Goal: Register for event/course

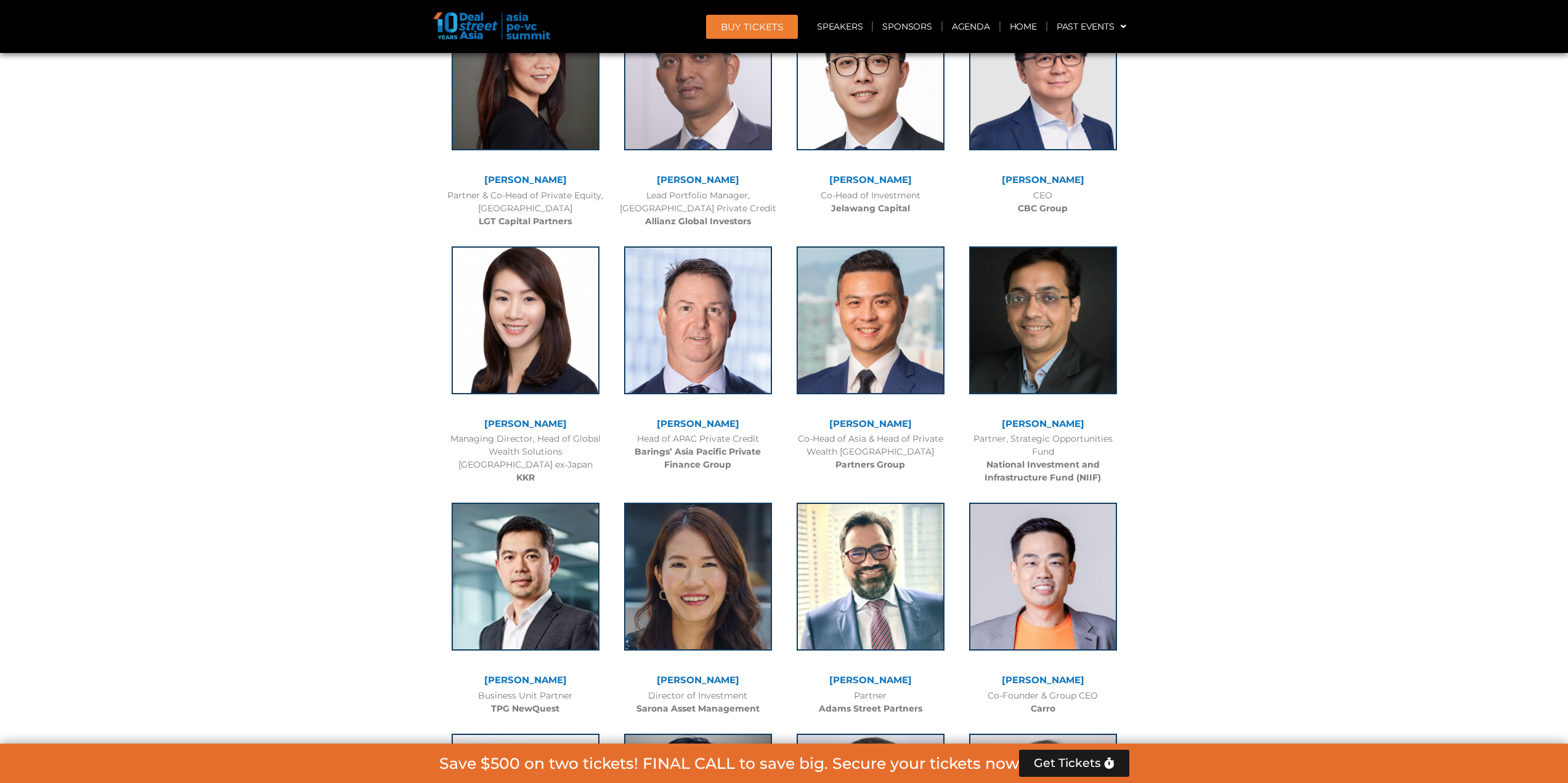
scroll to position [2054, 0]
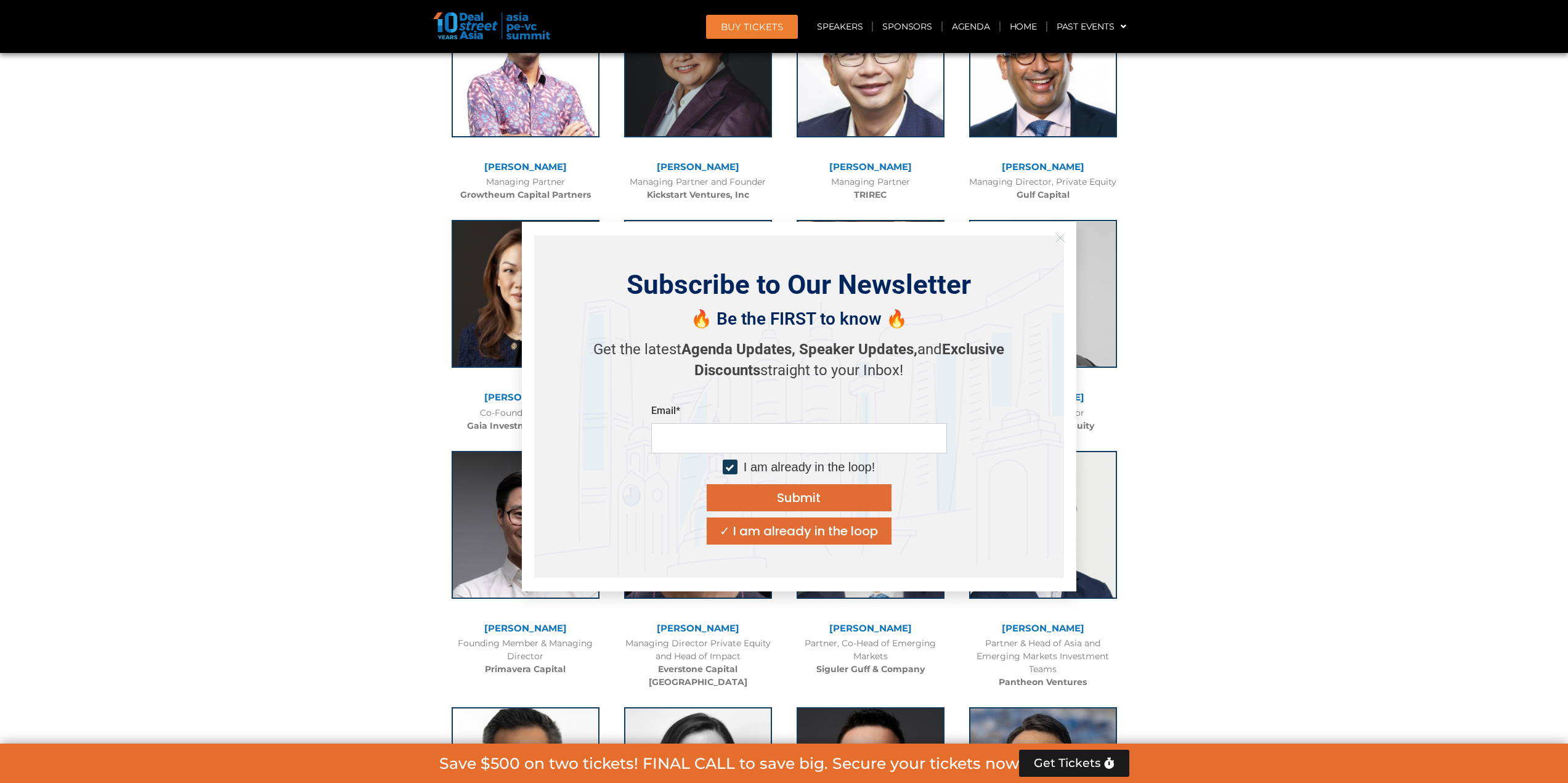
scroll to position [3096, 0]
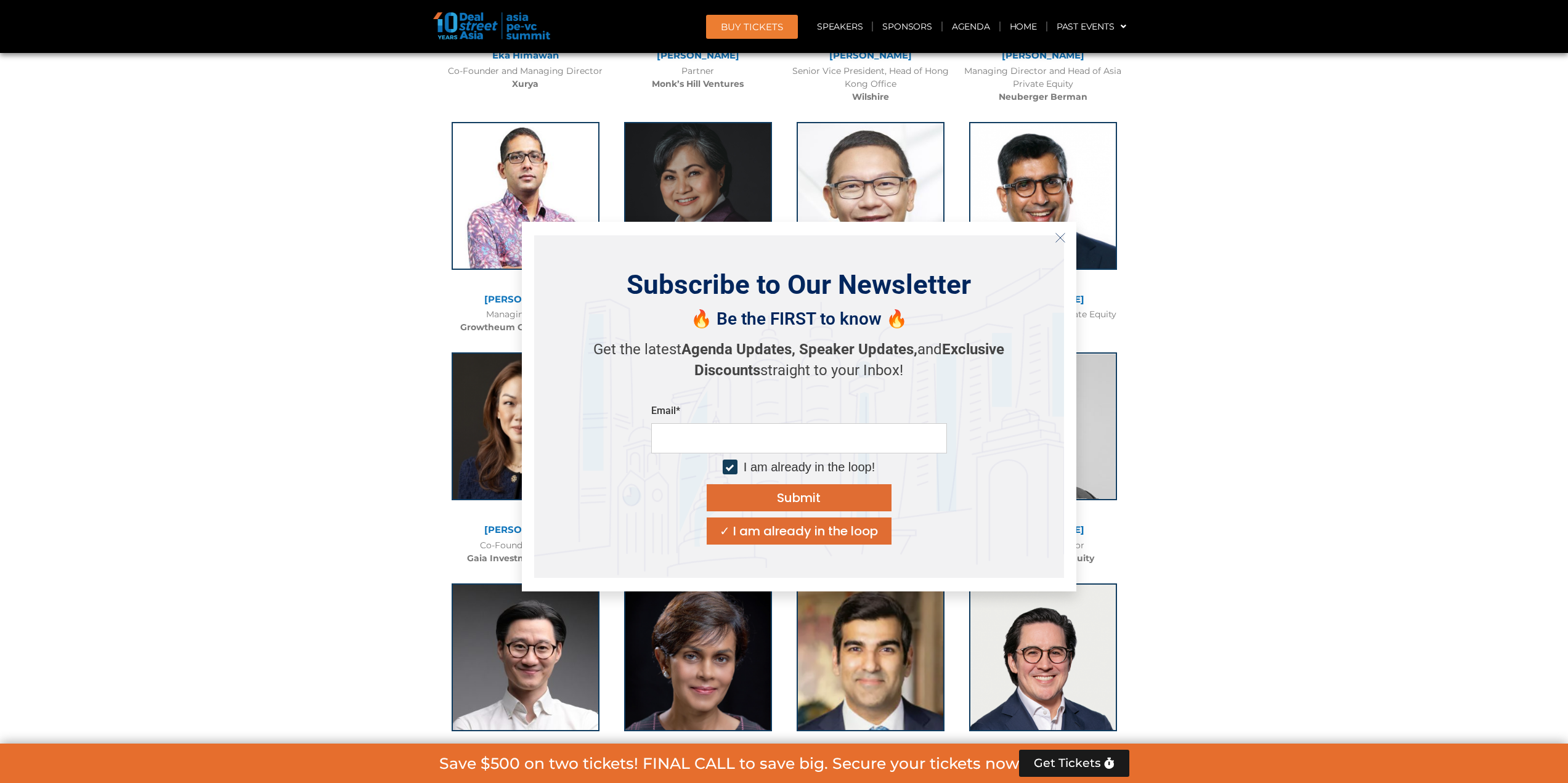
click at [1060, 236] on icon "Close" at bounding box center [1060, 238] width 11 height 11
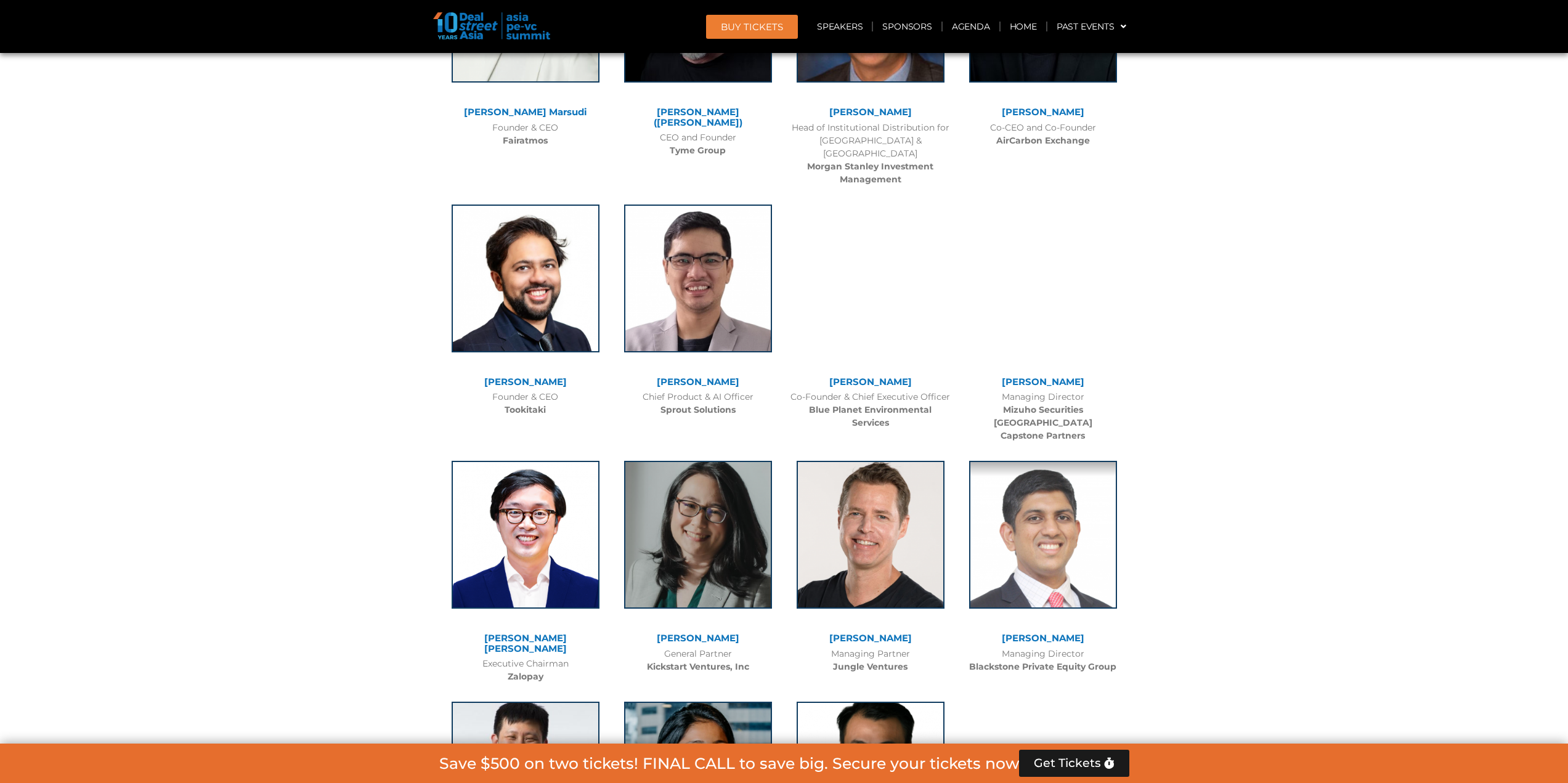
scroll to position [6634, 0]
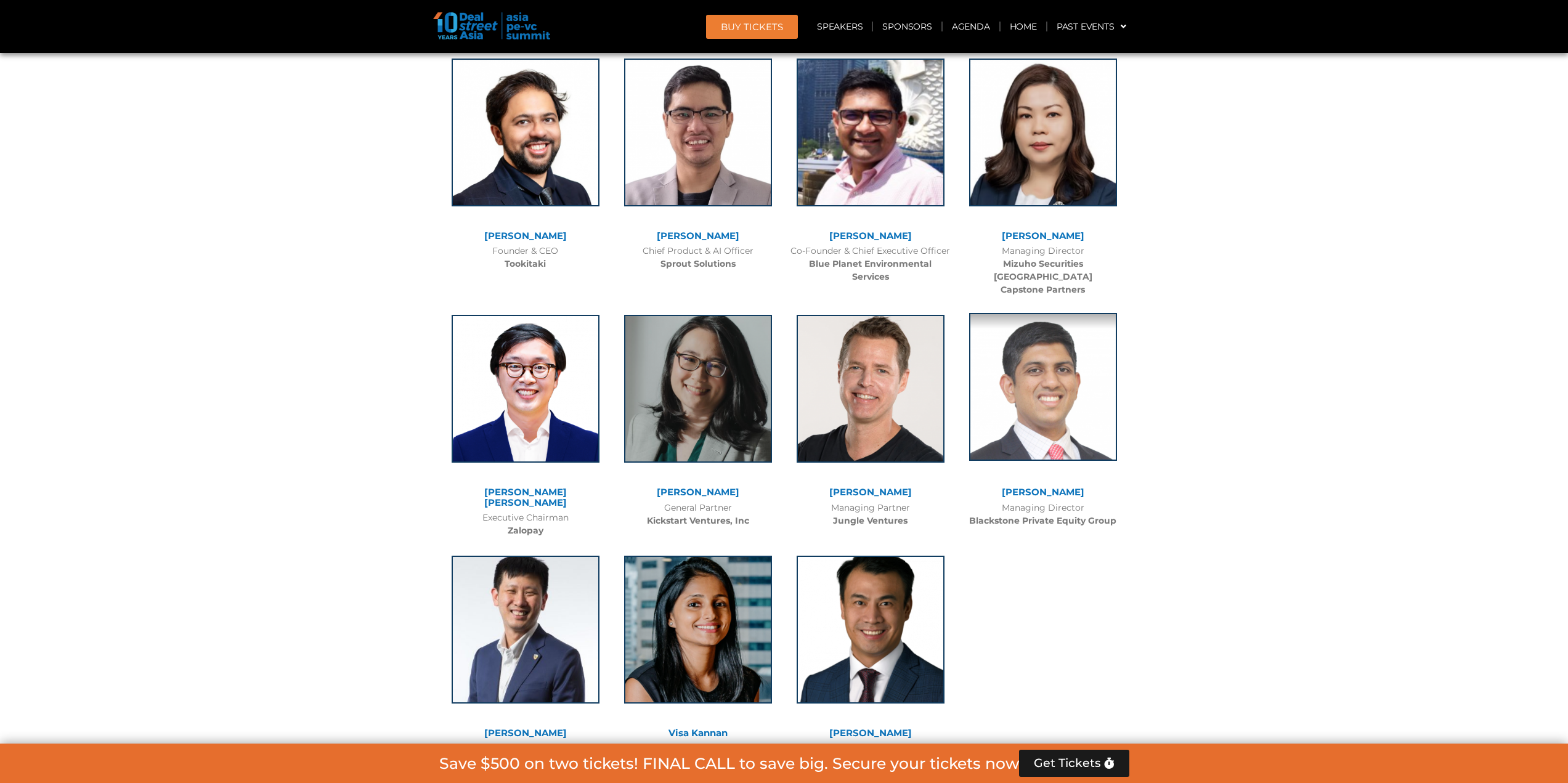
click at [1036, 317] on img at bounding box center [1043, 387] width 148 height 148
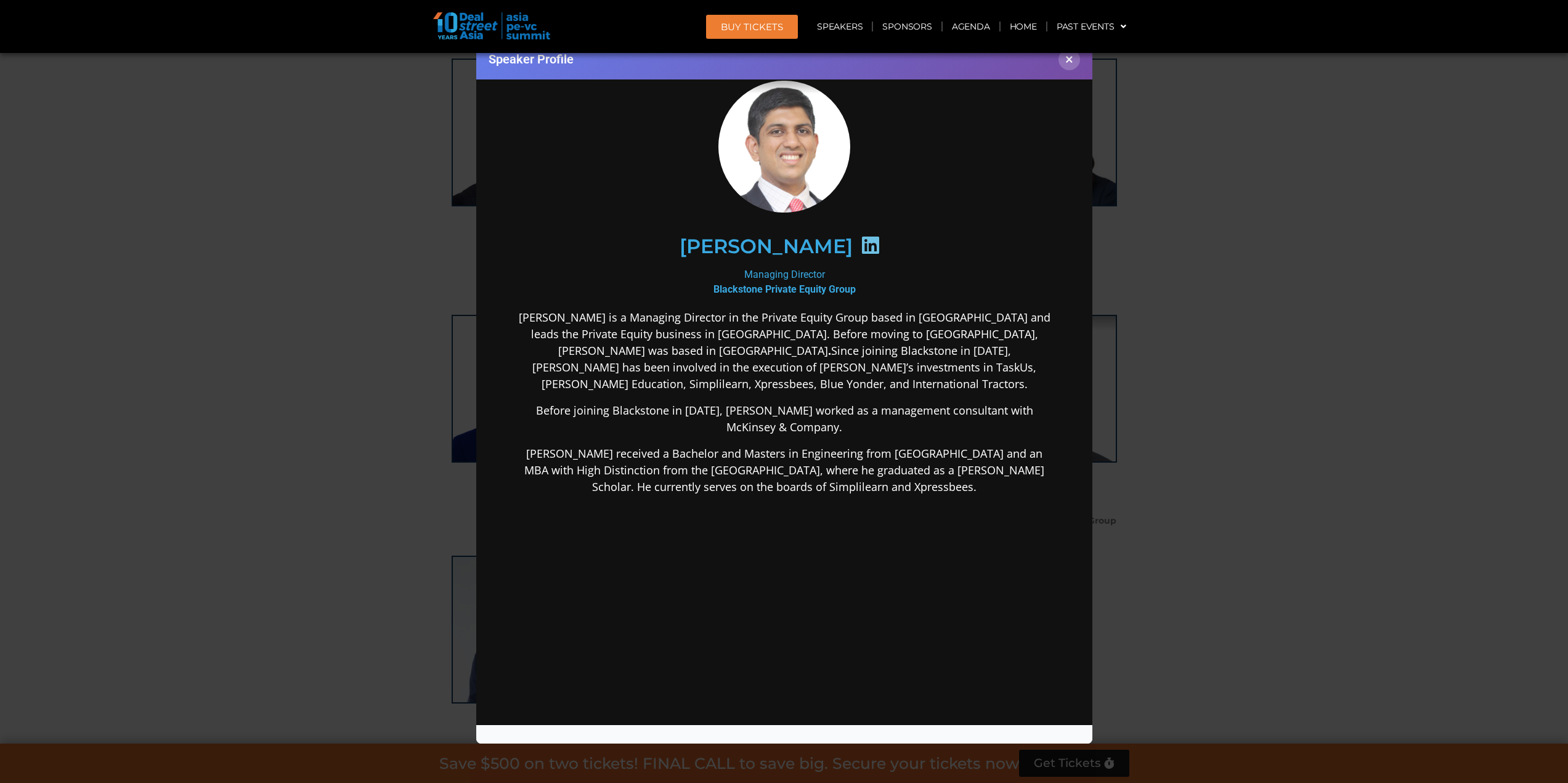
scroll to position [42, 0]
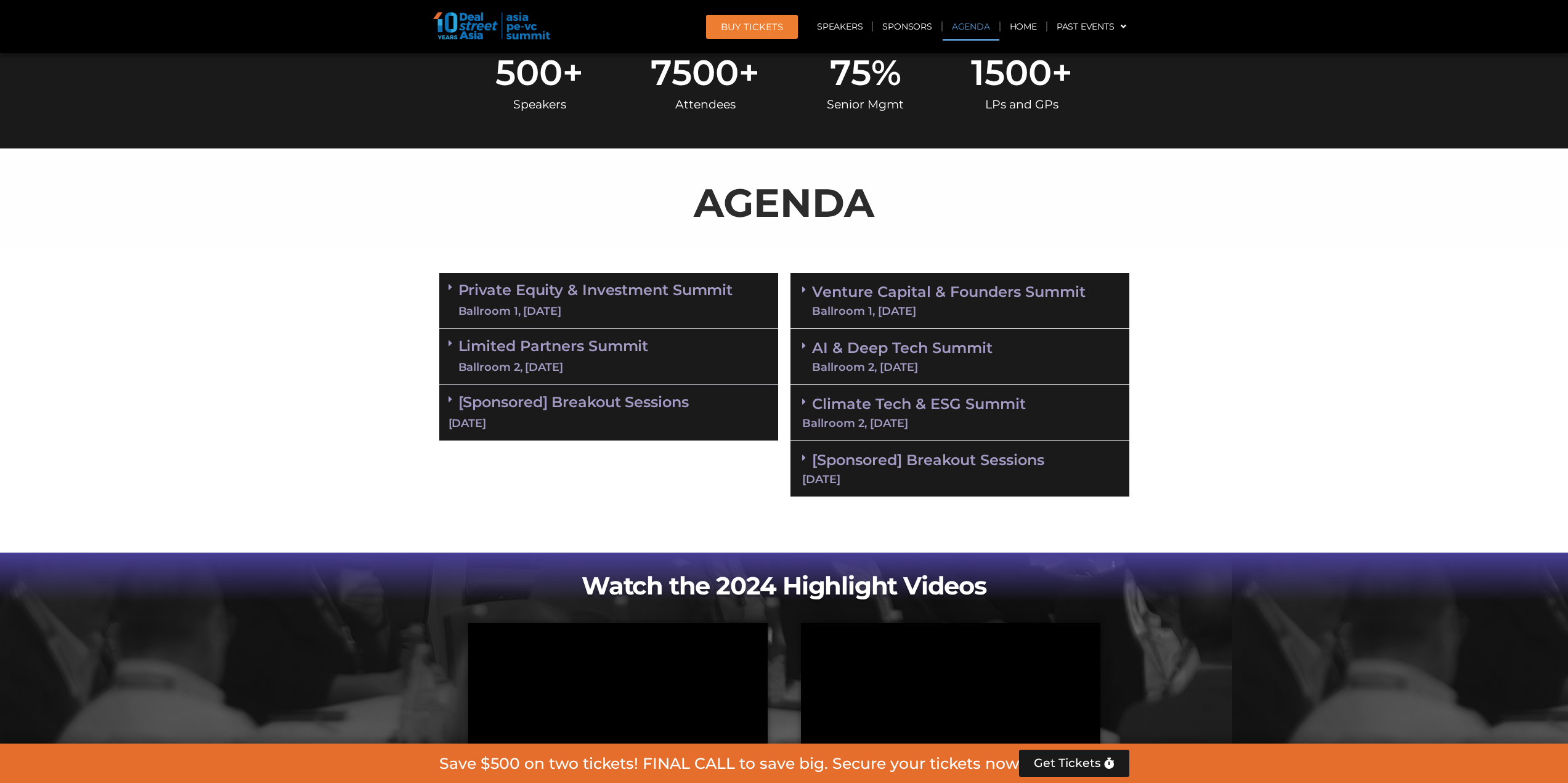
scroll to position [705, 0]
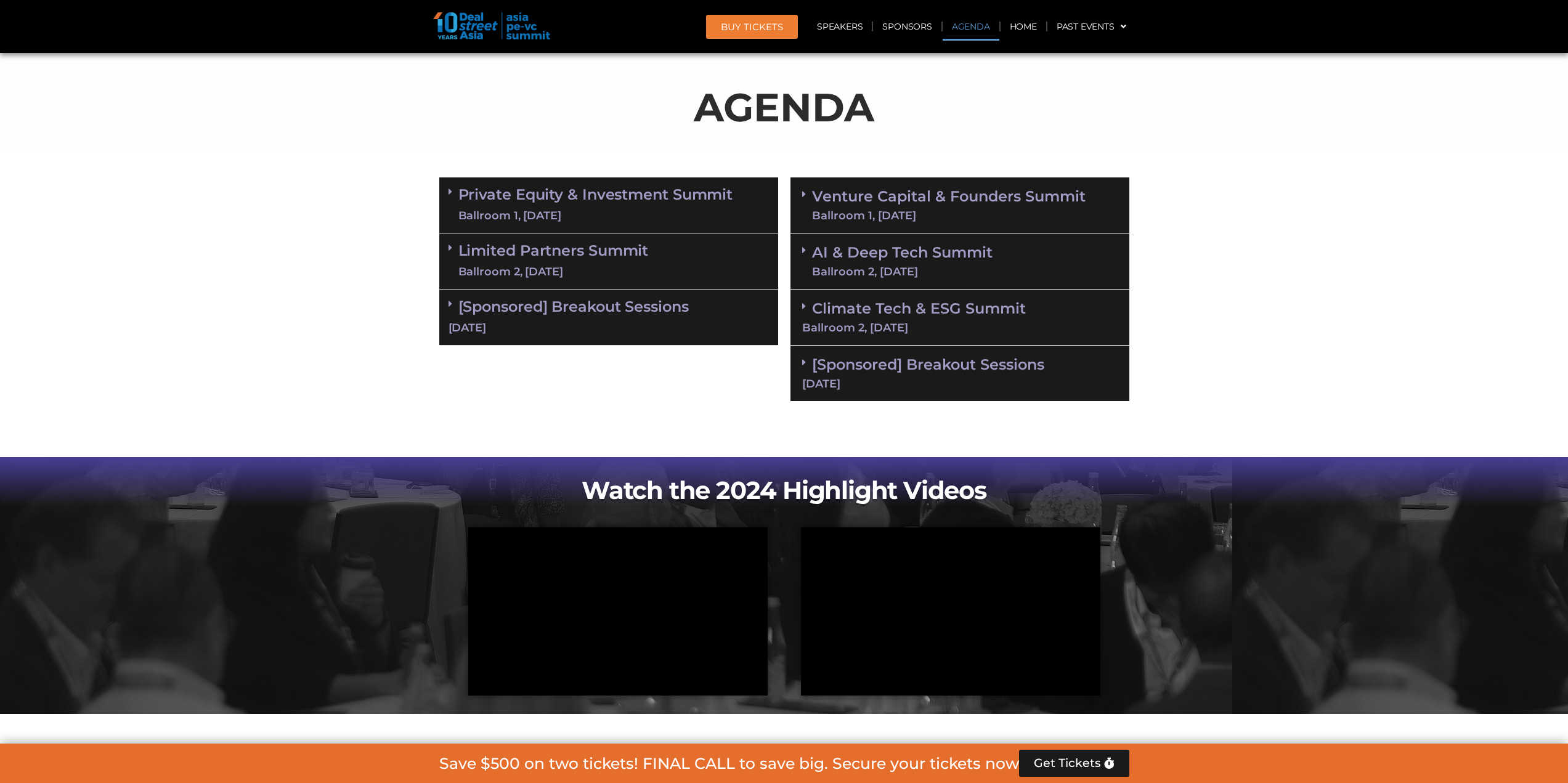
click at [592, 207] on link "Private Equity & Investment Summit Ballroom 1, [DATE]" at bounding box center [596, 205] width 275 height 37
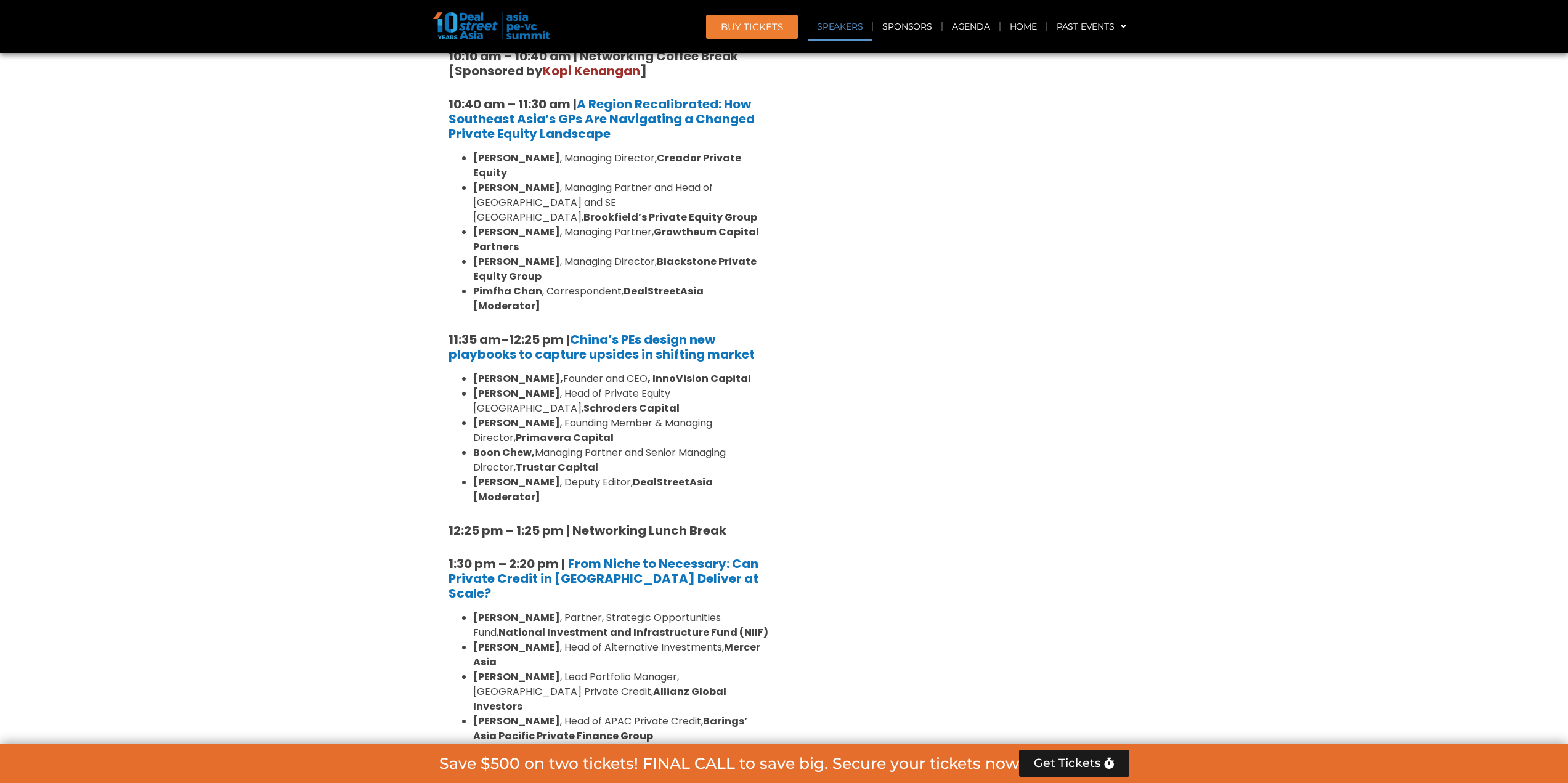
scroll to position [1116, 0]
